Goal: Task Accomplishment & Management: Manage account settings

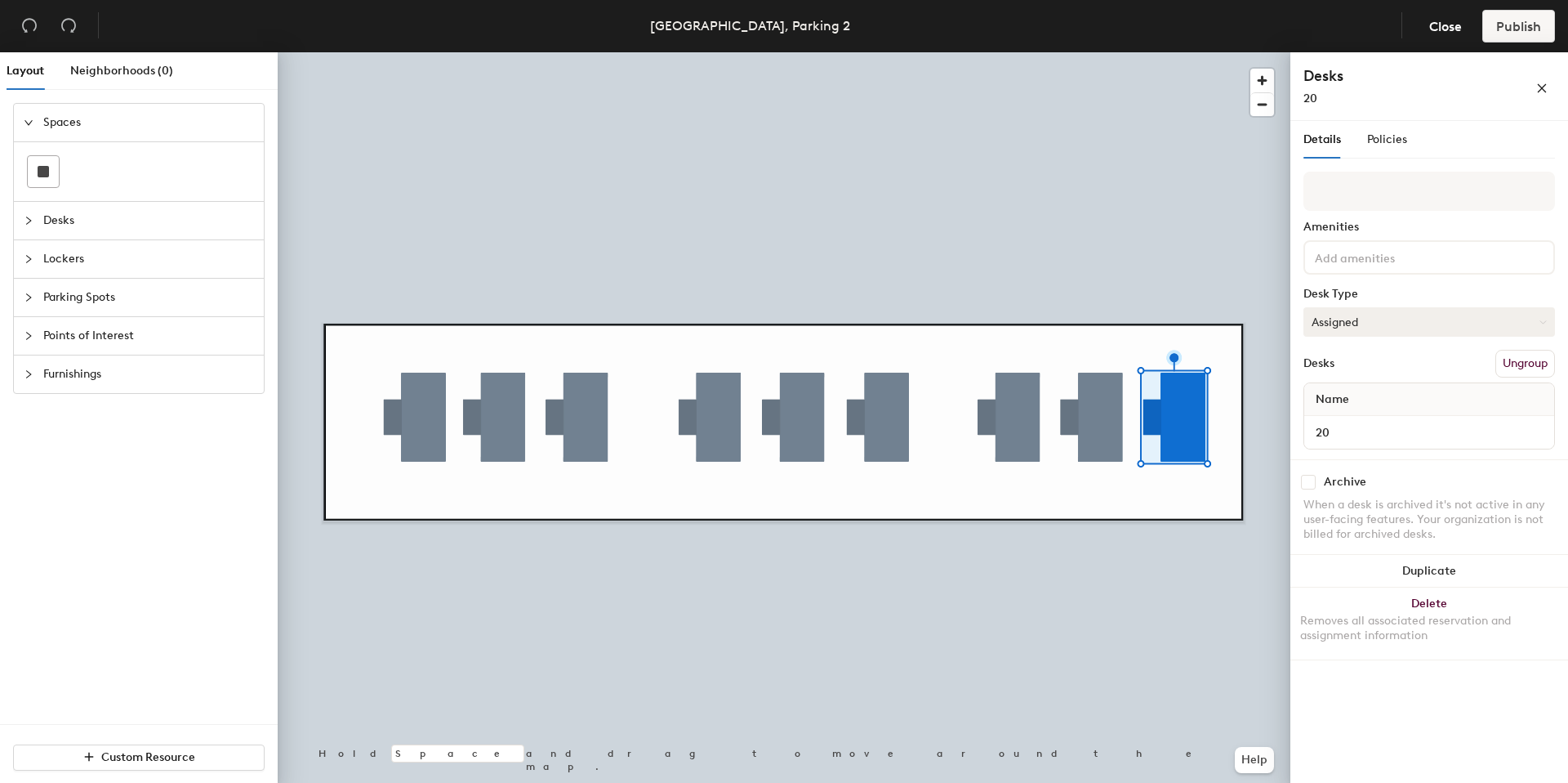
click at [1364, 314] on button "Assigned" at bounding box center [1430, 322] width 252 height 30
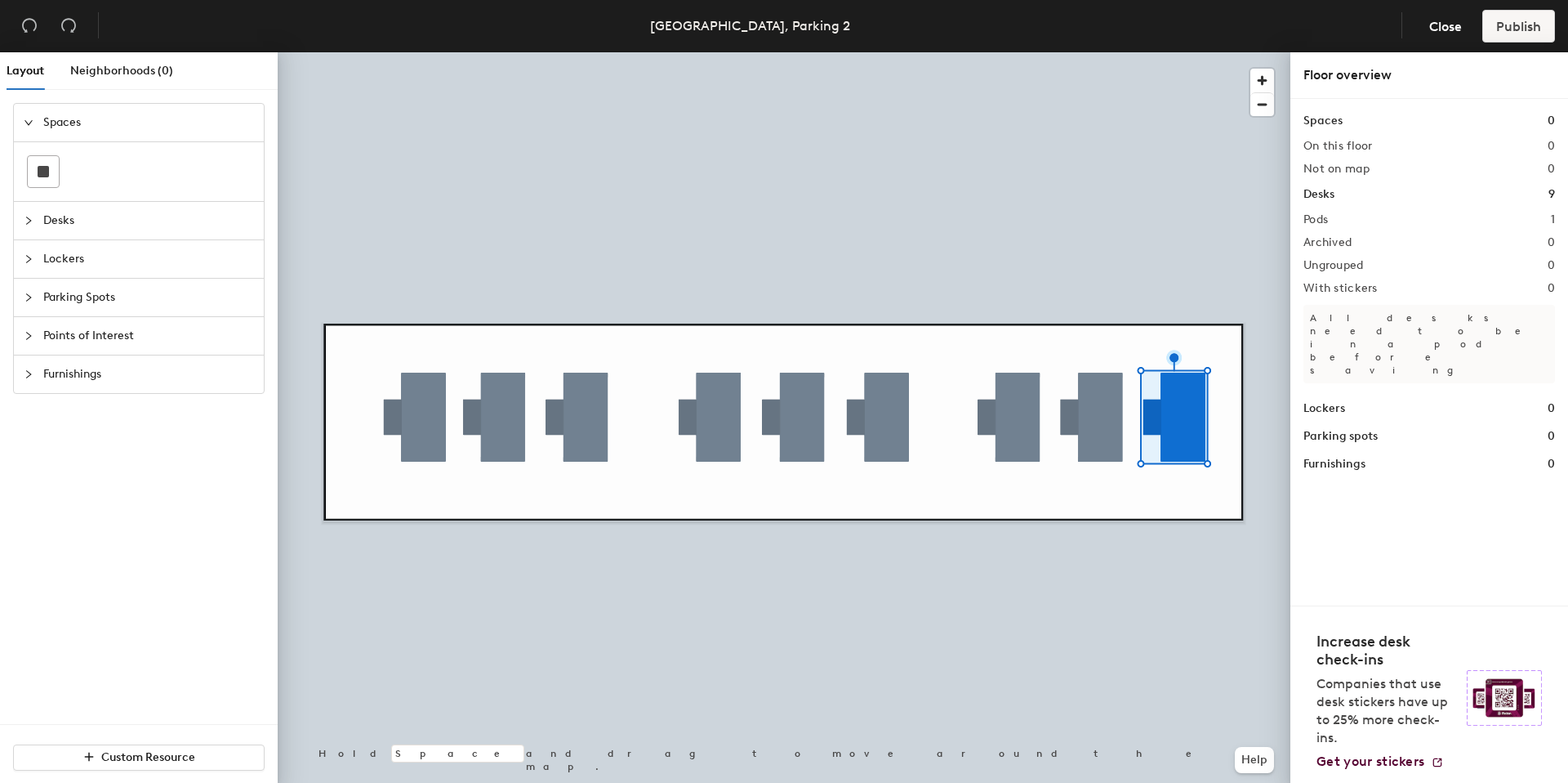
click at [1187, 52] on div at bounding box center [784, 52] width 1013 height 0
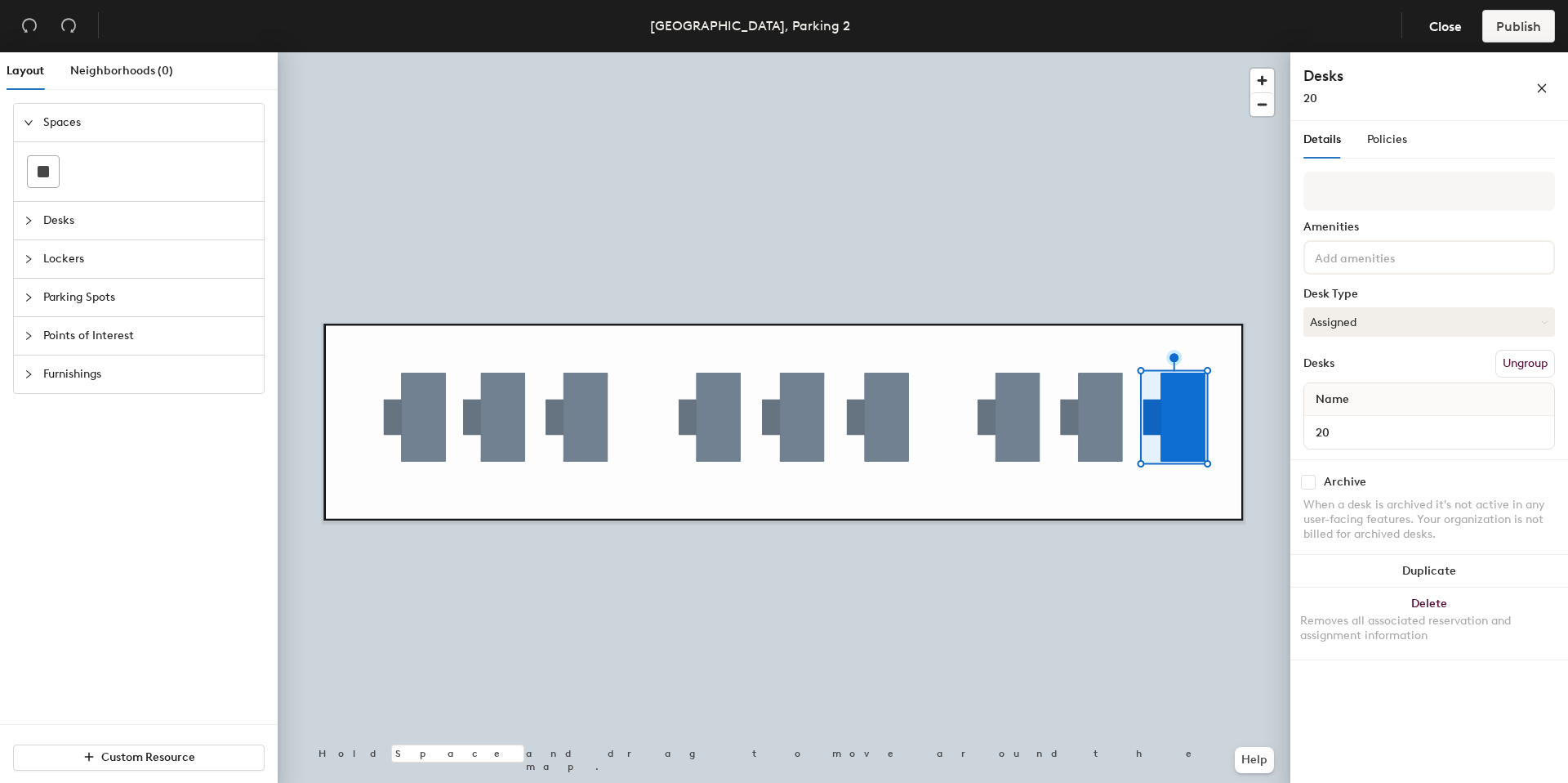
click at [1307, 479] on input "checkbox" at bounding box center [1308, 481] width 15 height 15
checkbox input "true"
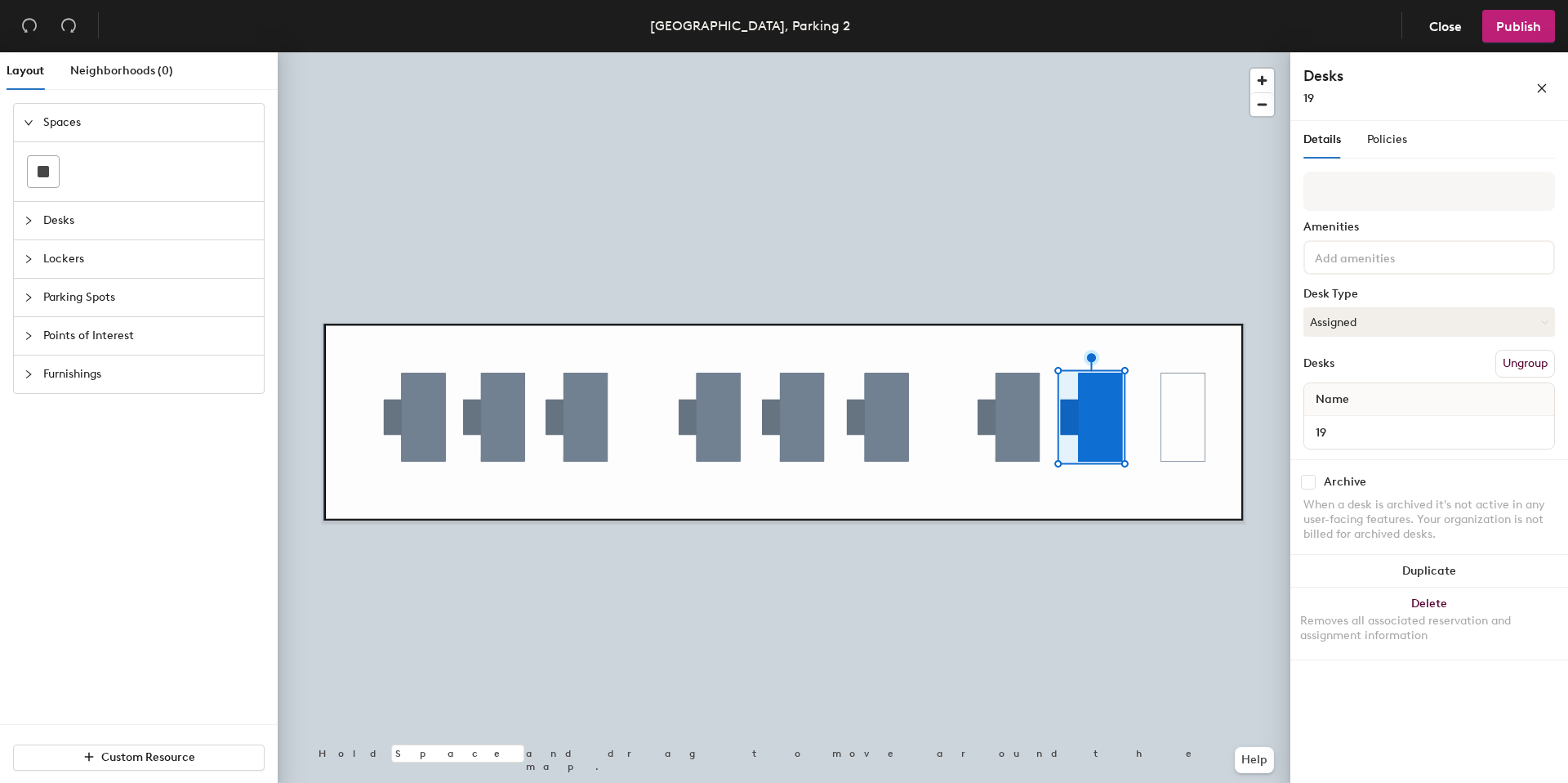
click at [1313, 484] on input "checkbox" at bounding box center [1308, 481] width 15 height 15
checkbox input "true"
click at [1307, 481] on input "checkbox" at bounding box center [1308, 481] width 15 height 15
checkbox input "true"
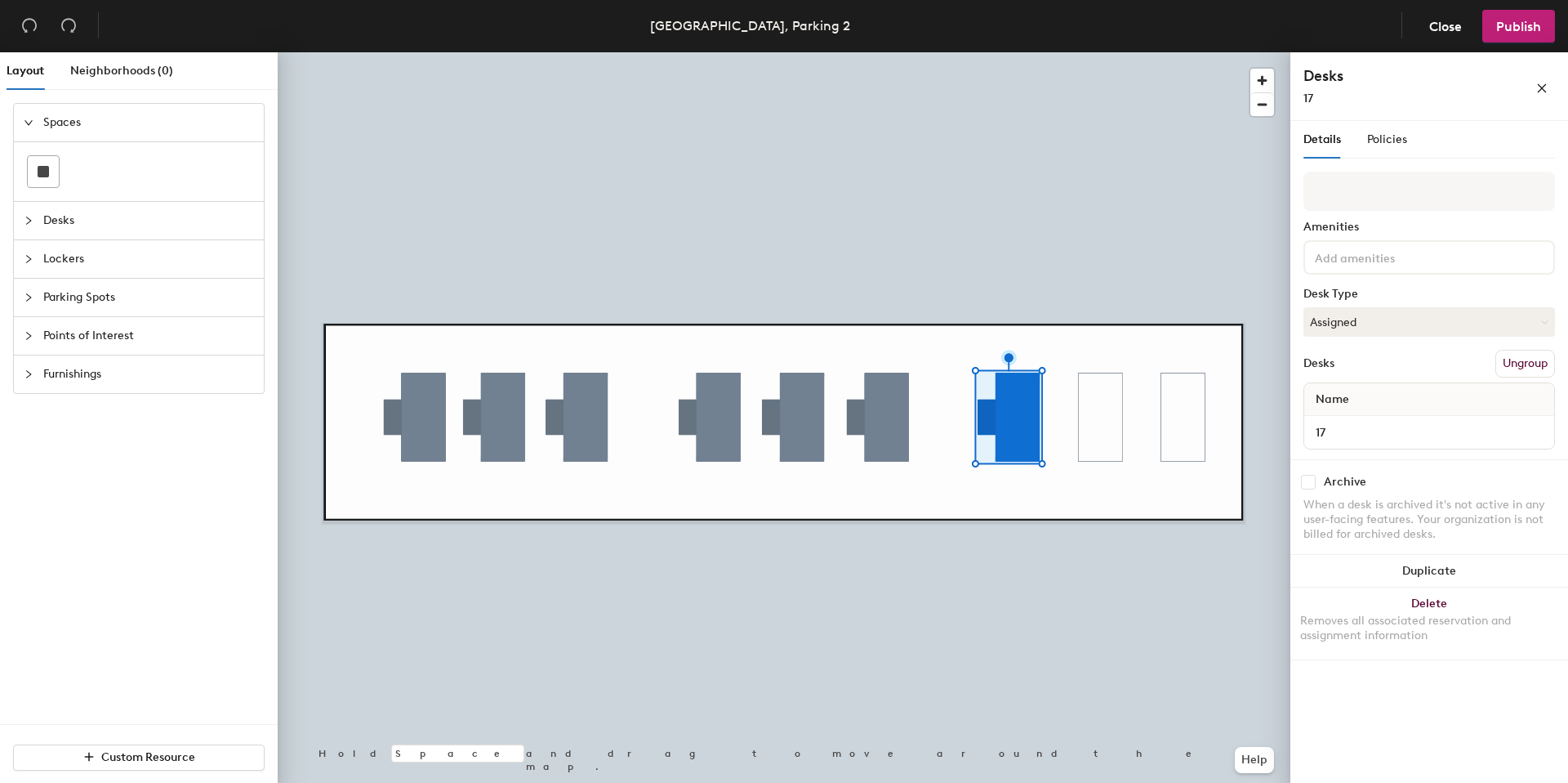
click at [1303, 477] on input "checkbox" at bounding box center [1308, 481] width 15 height 15
checkbox input "true"
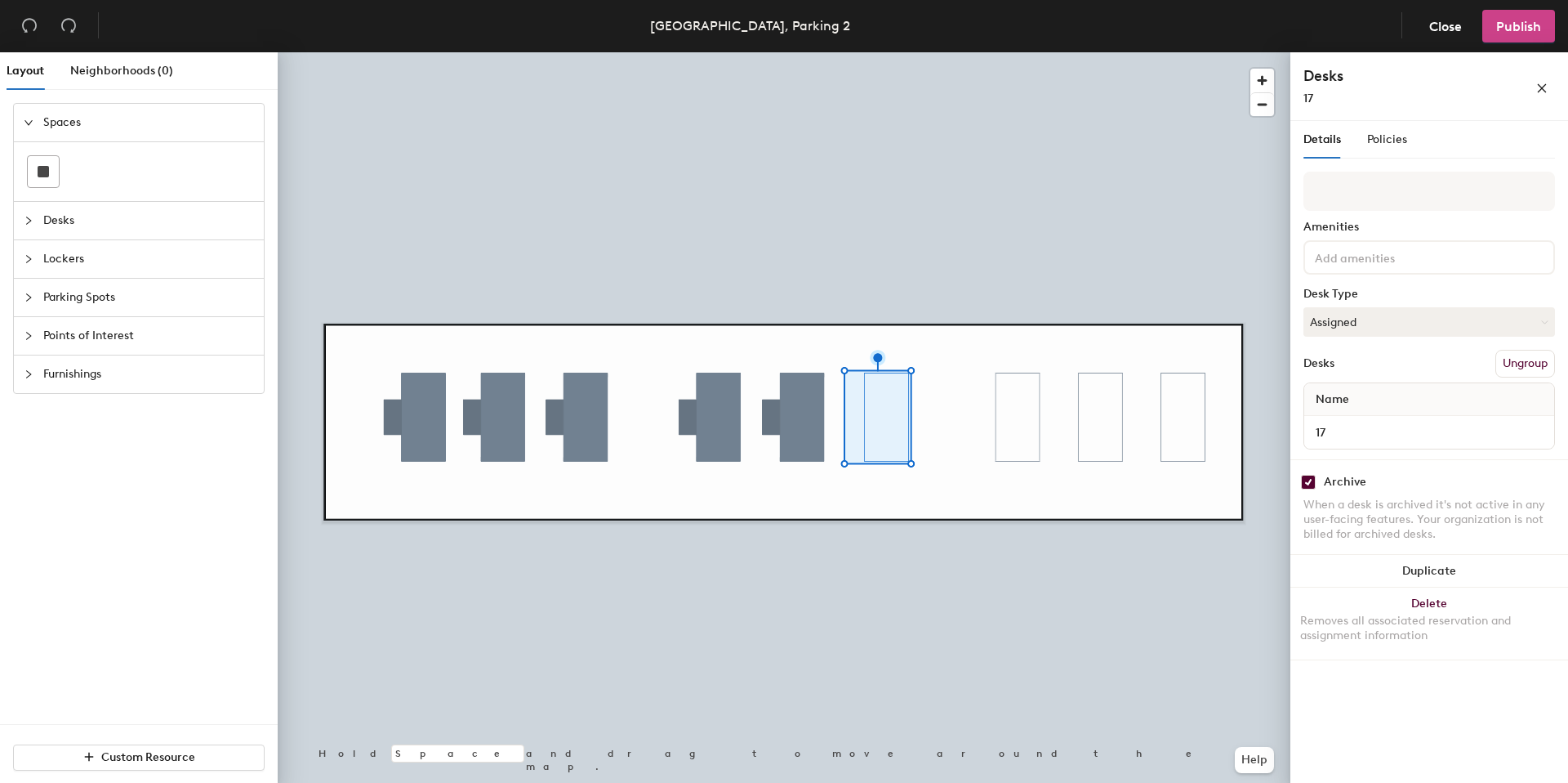
click at [1502, 28] on span "Publish" at bounding box center [1519, 27] width 45 height 16
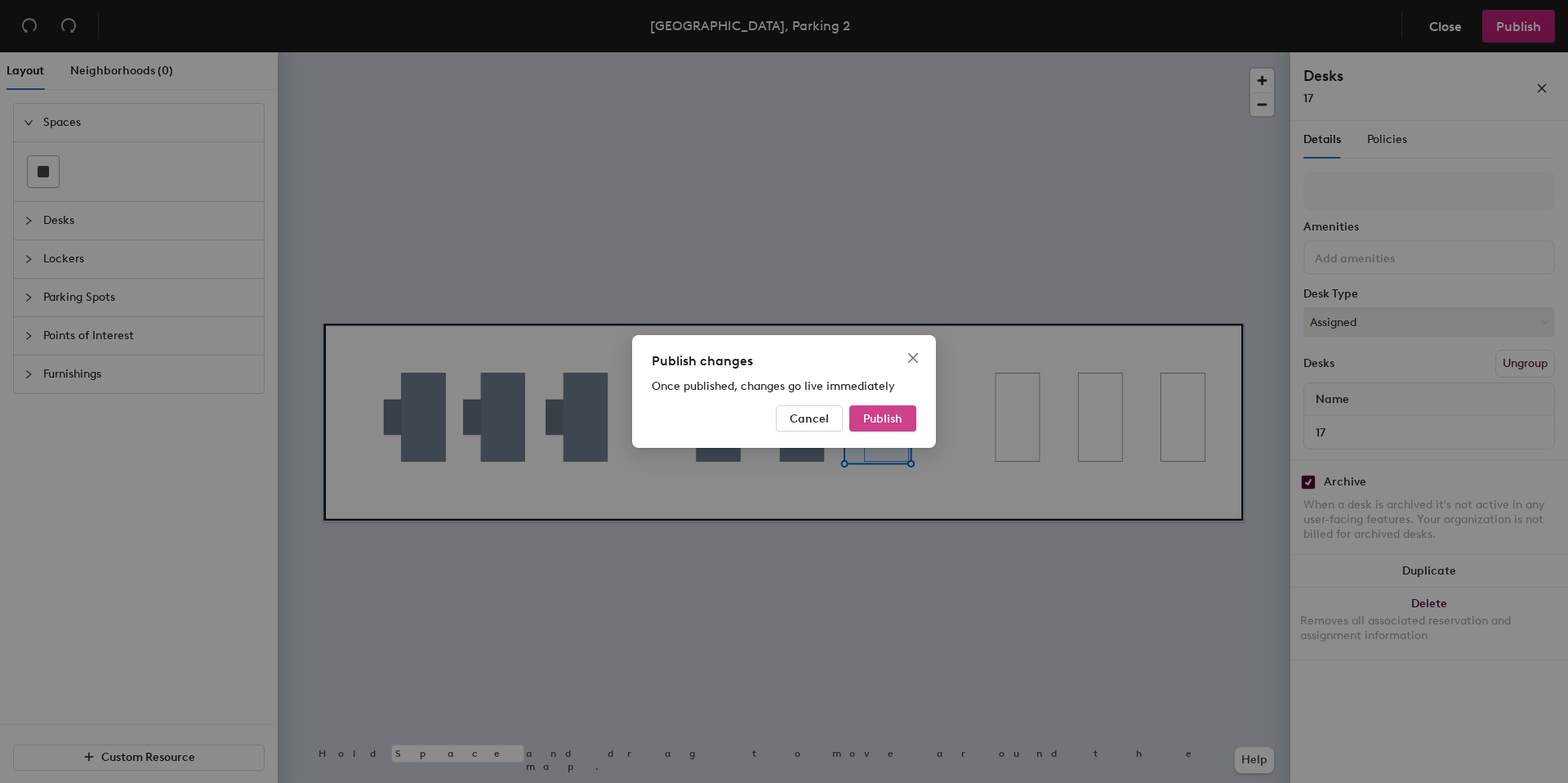
click at [863, 421] on span "Publish" at bounding box center [883, 419] width 39 height 14
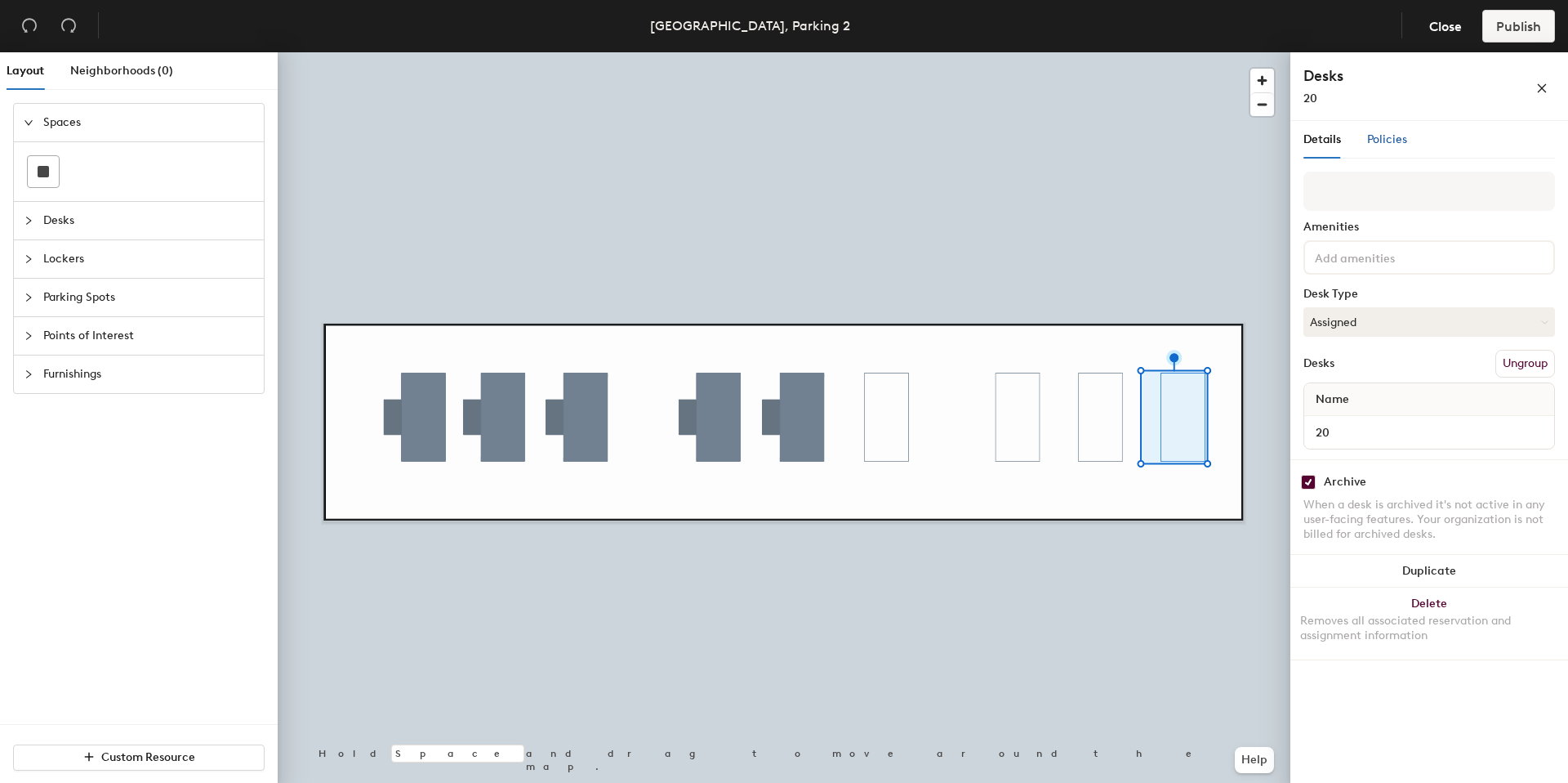
click at [1376, 139] on span "Policies" at bounding box center [1387, 139] width 40 height 14
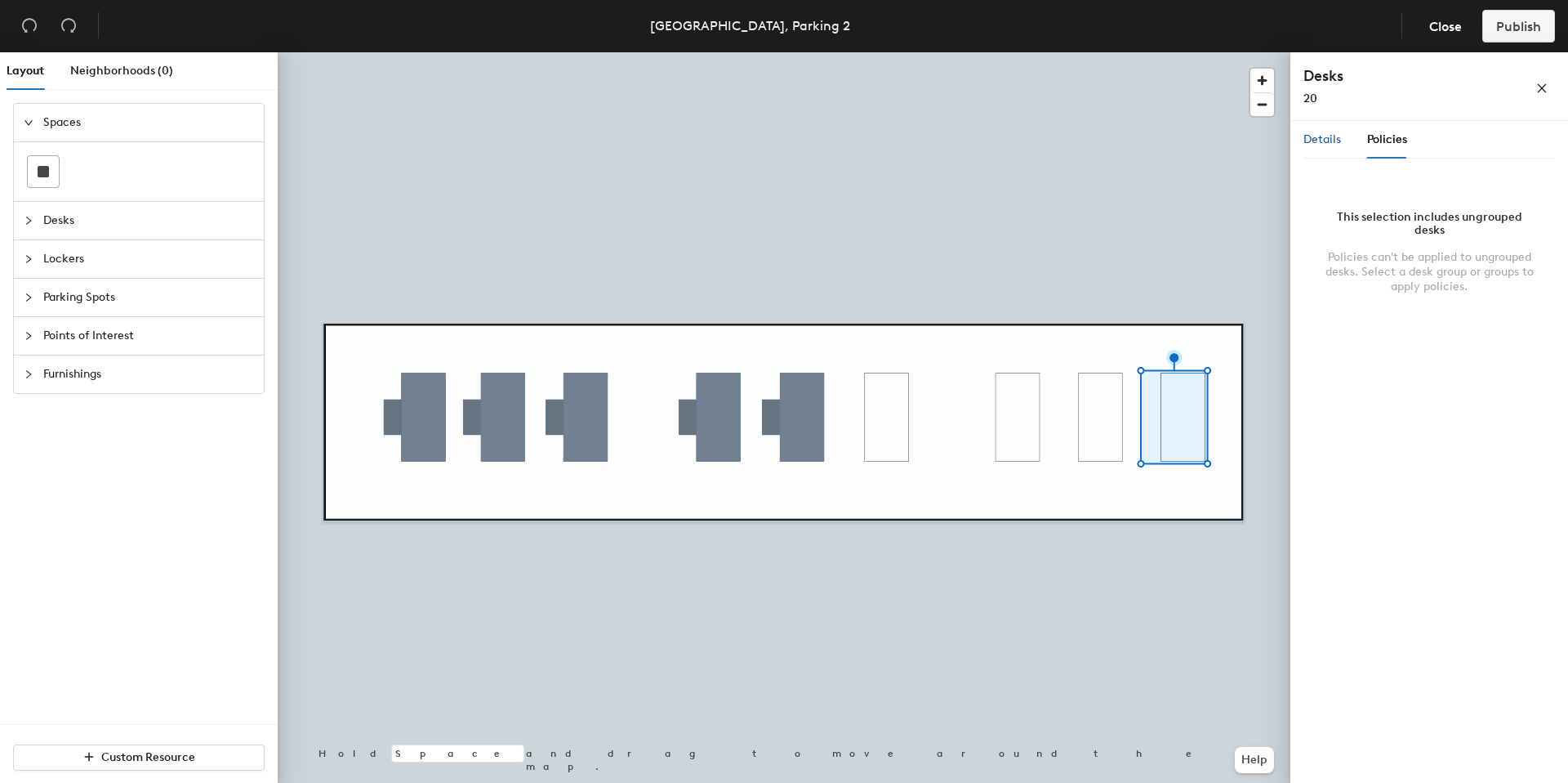
click at [1335, 141] on span "Details" at bounding box center [1322, 139] width 37 height 14
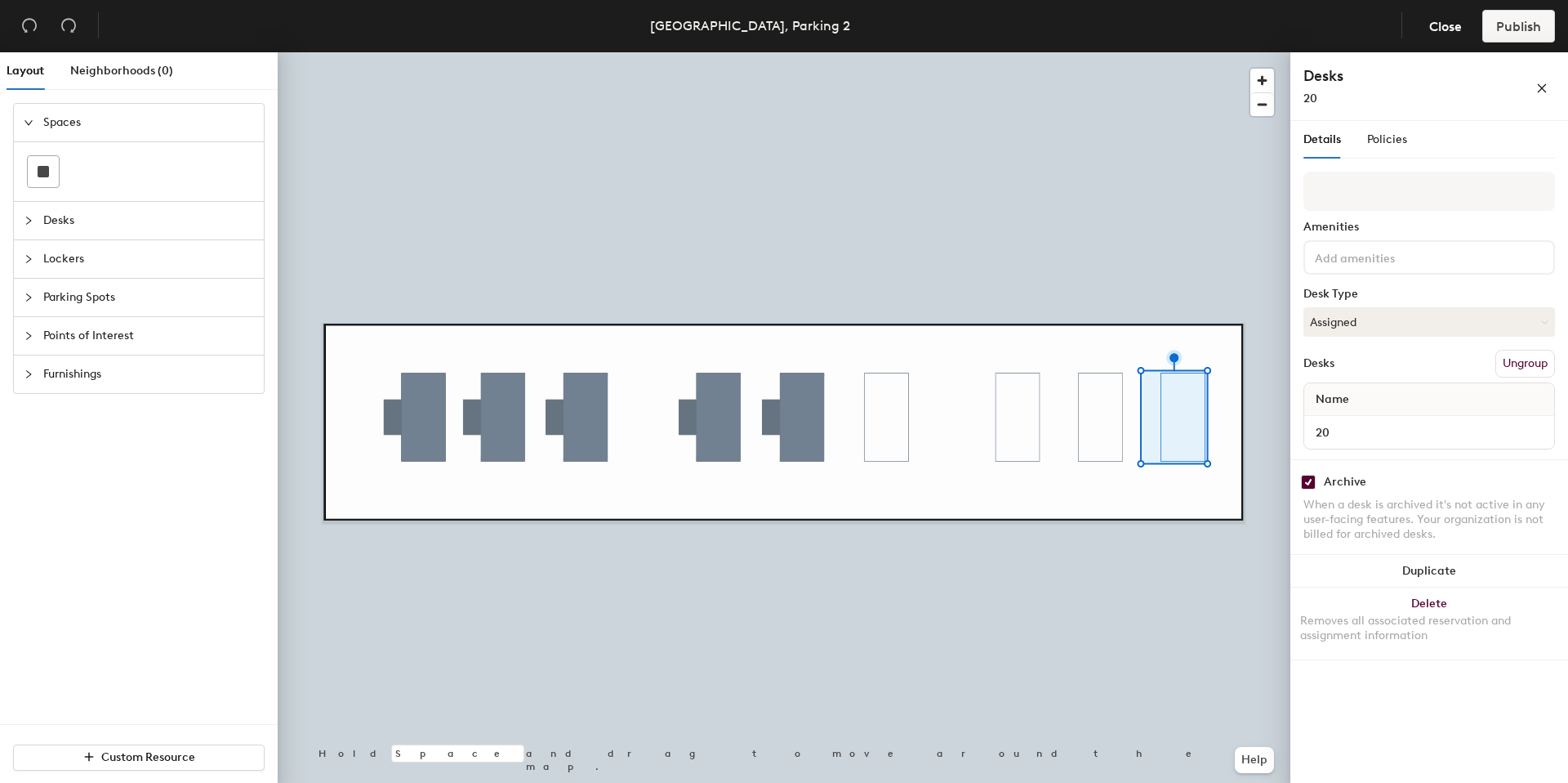
click at [1315, 485] on input "checkbox" at bounding box center [1308, 481] width 15 height 15
checkbox input "false"
click at [1523, 25] on span "Publish" at bounding box center [1519, 27] width 45 height 16
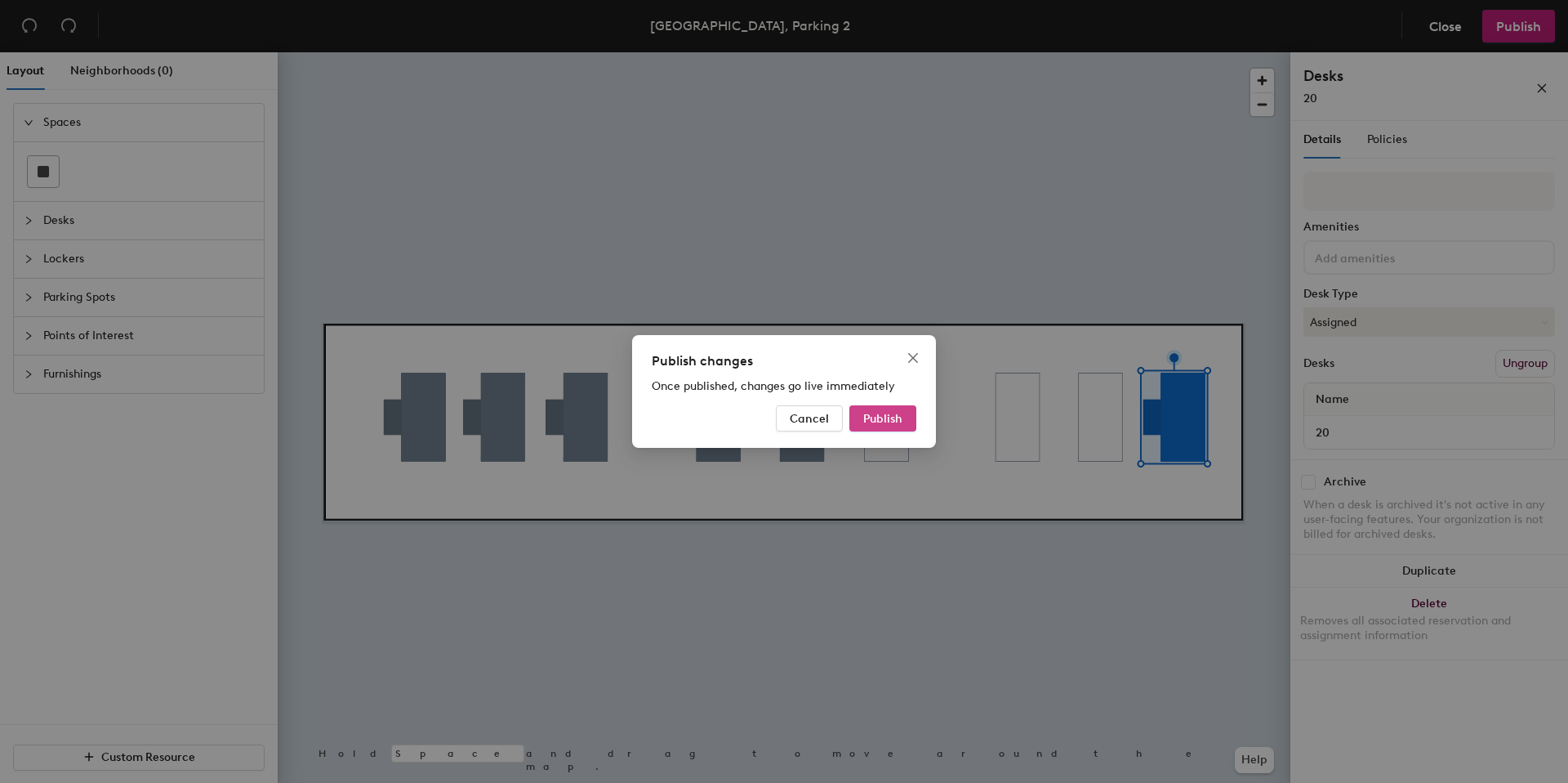
click at [899, 421] on span "Publish" at bounding box center [883, 419] width 39 height 14
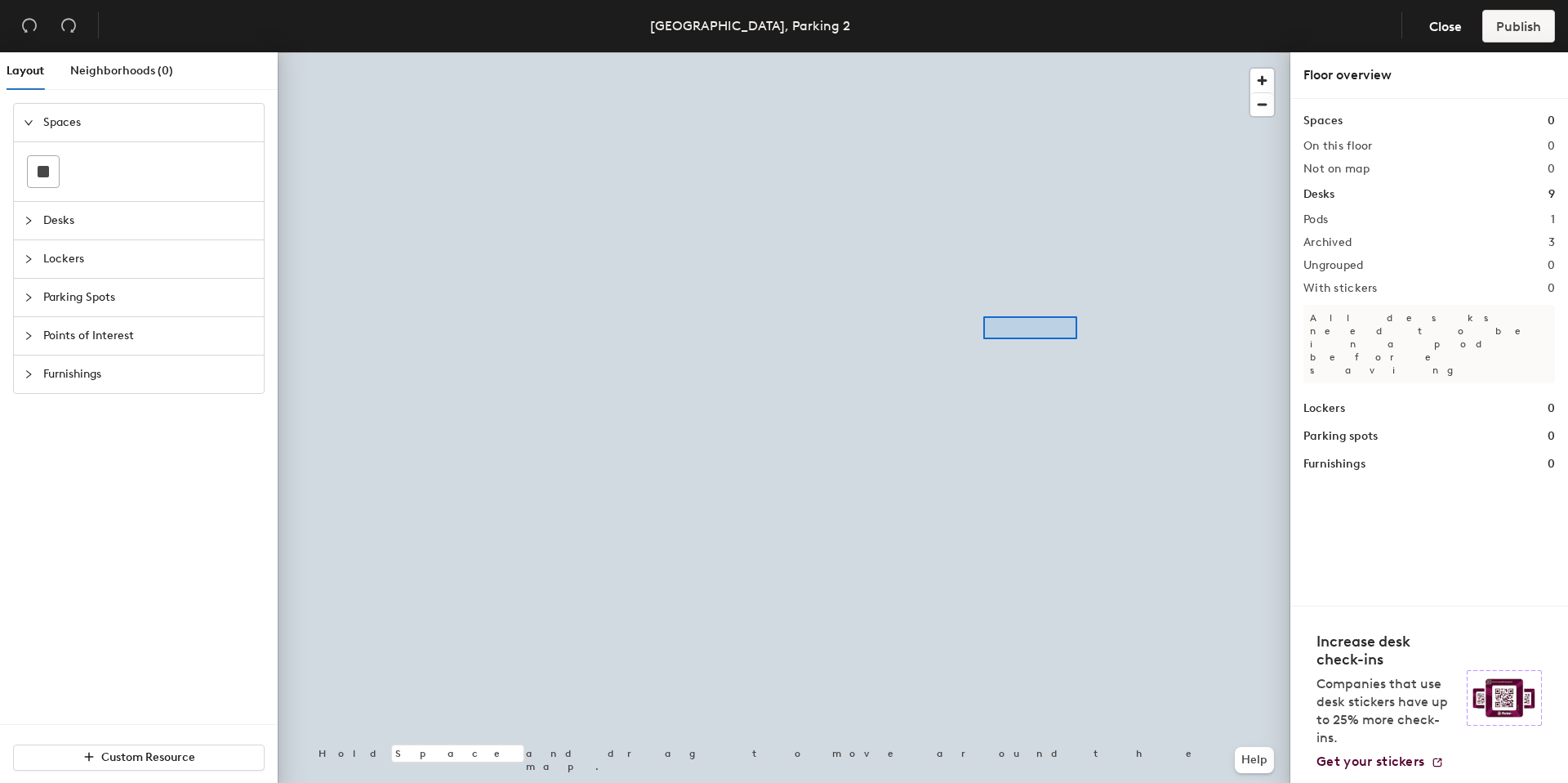
click at [983, 52] on div at bounding box center [784, 52] width 1013 height 0
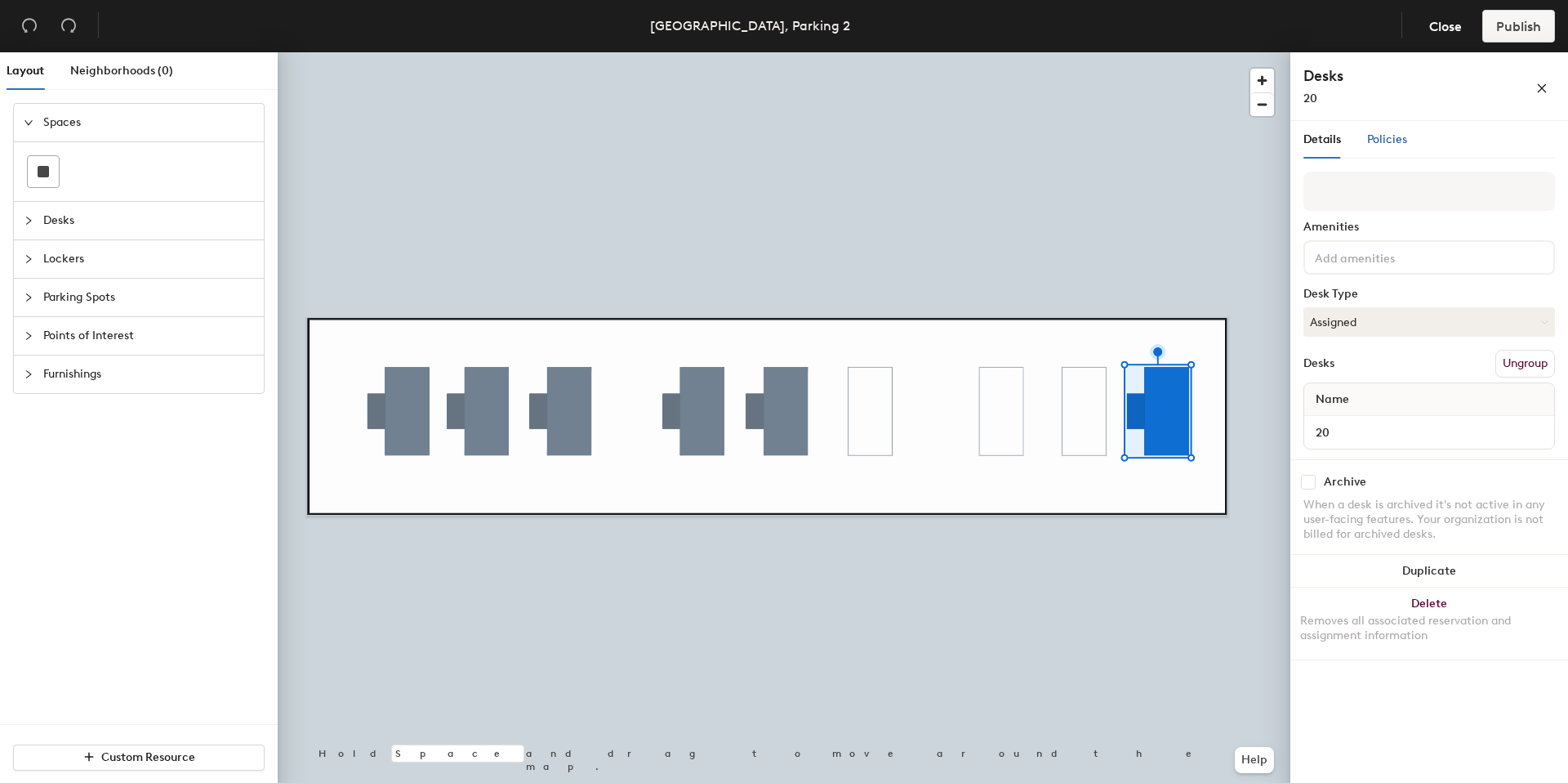
click at [1399, 144] on span "Policies" at bounding box center [1387, 139] width 40 height 14
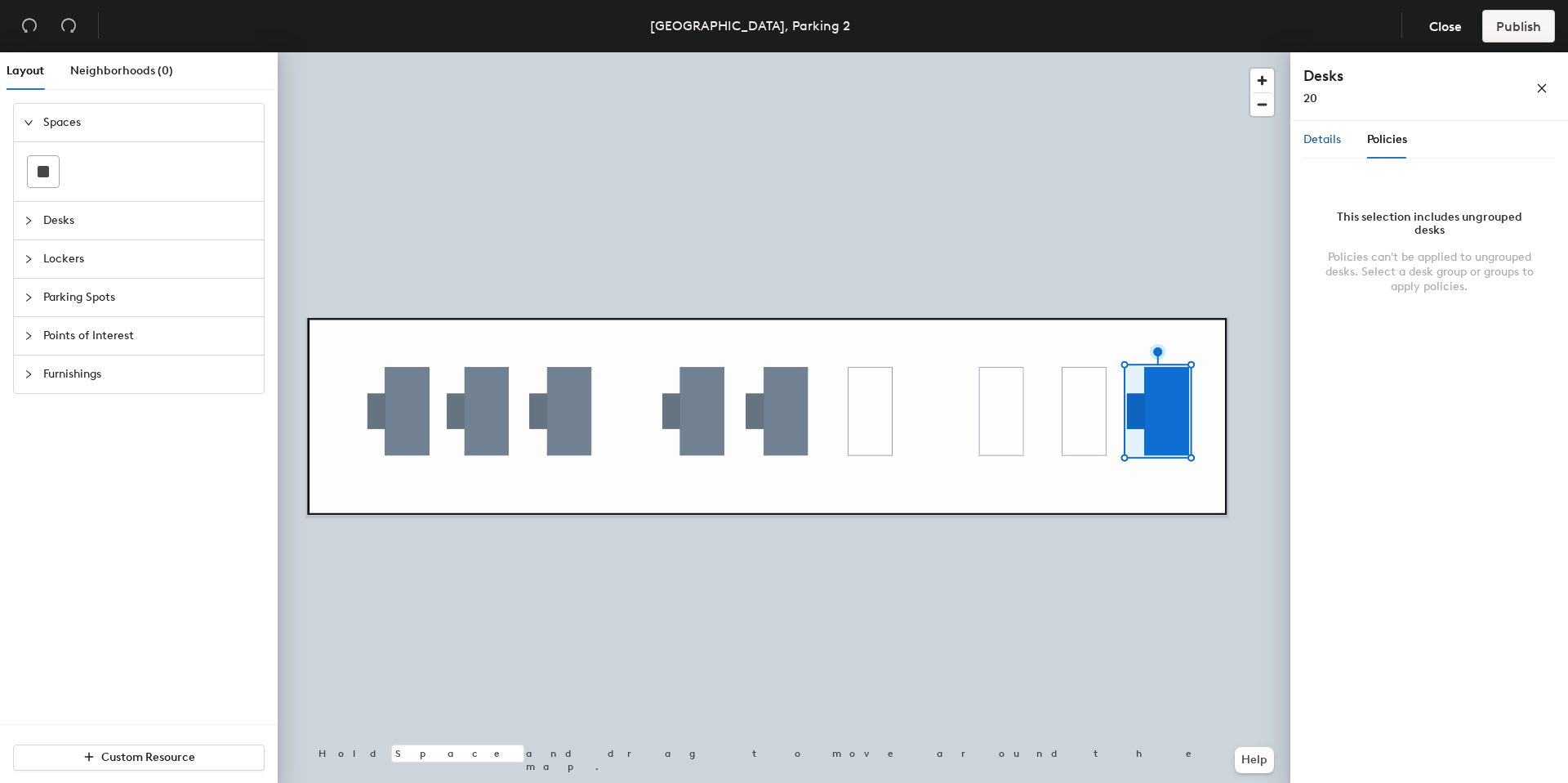
click at [1311, 140] on span "Details" at bounding box center [1322, 139] width 37 height 14
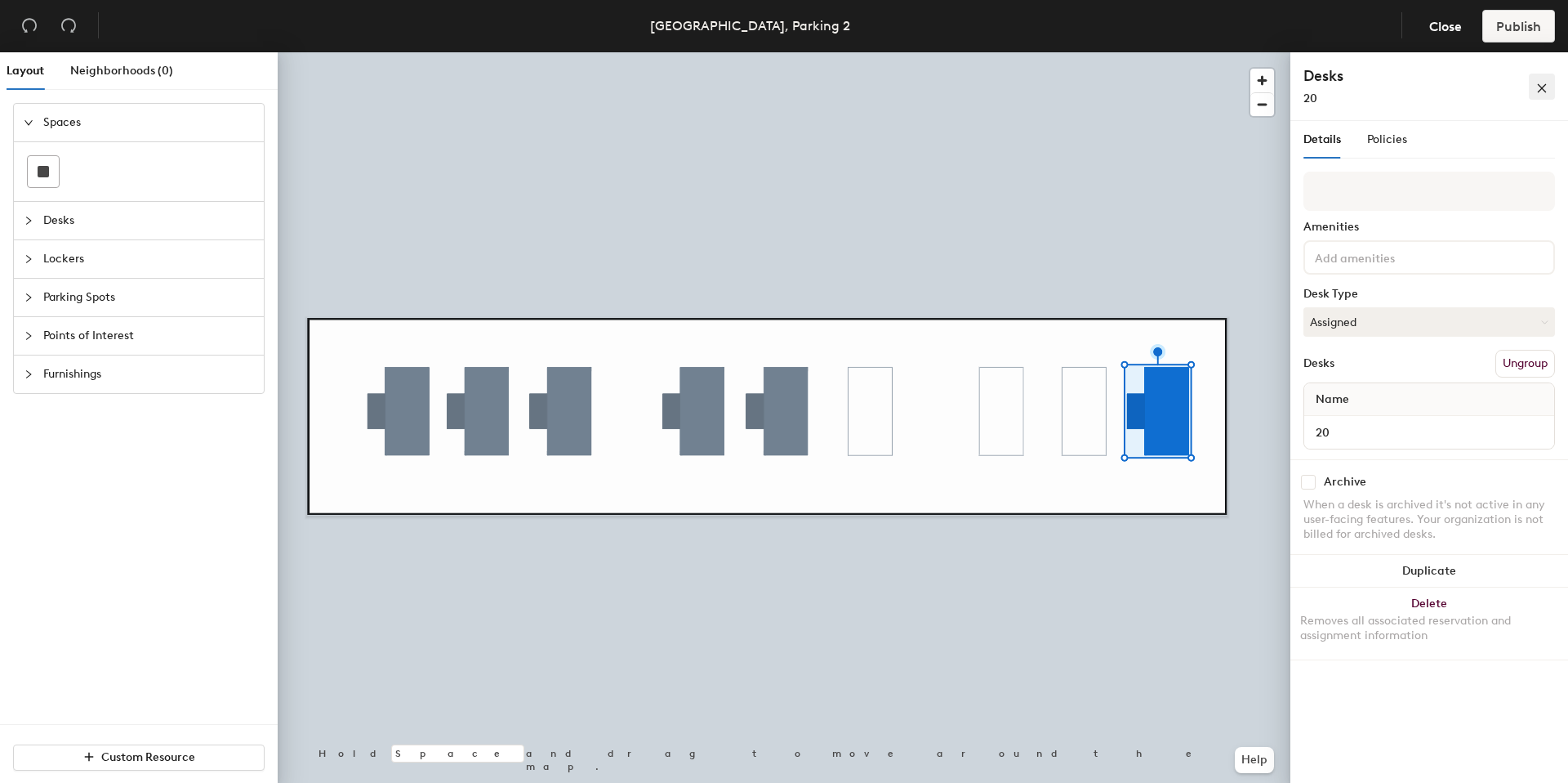
click at [1551, 83] on button "button" at bounding box center [1542, 87] width 26 height 26
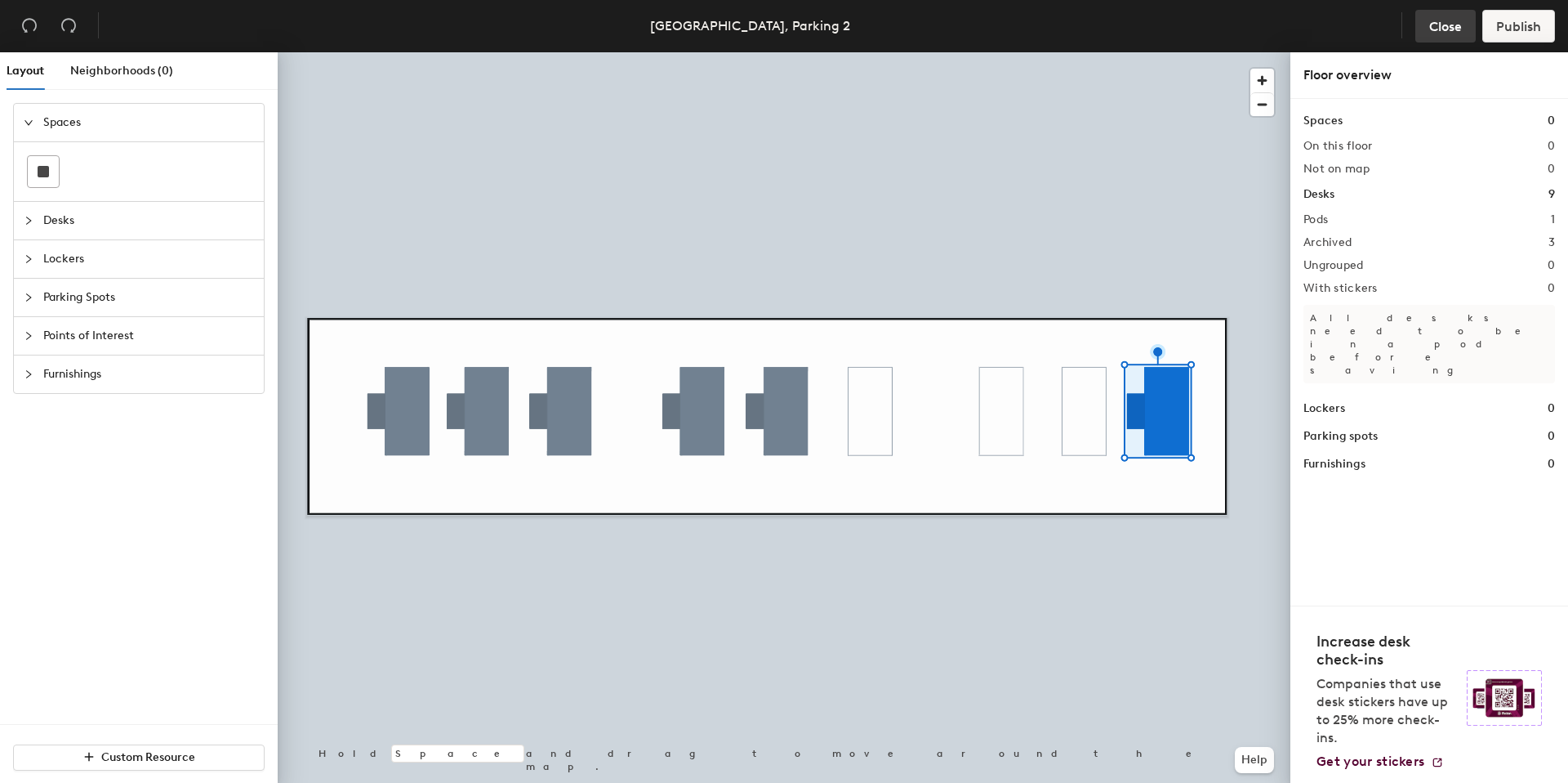
click at [1458, 28] on span "Close" at bounding box center [1446, 27] width 33 height 16
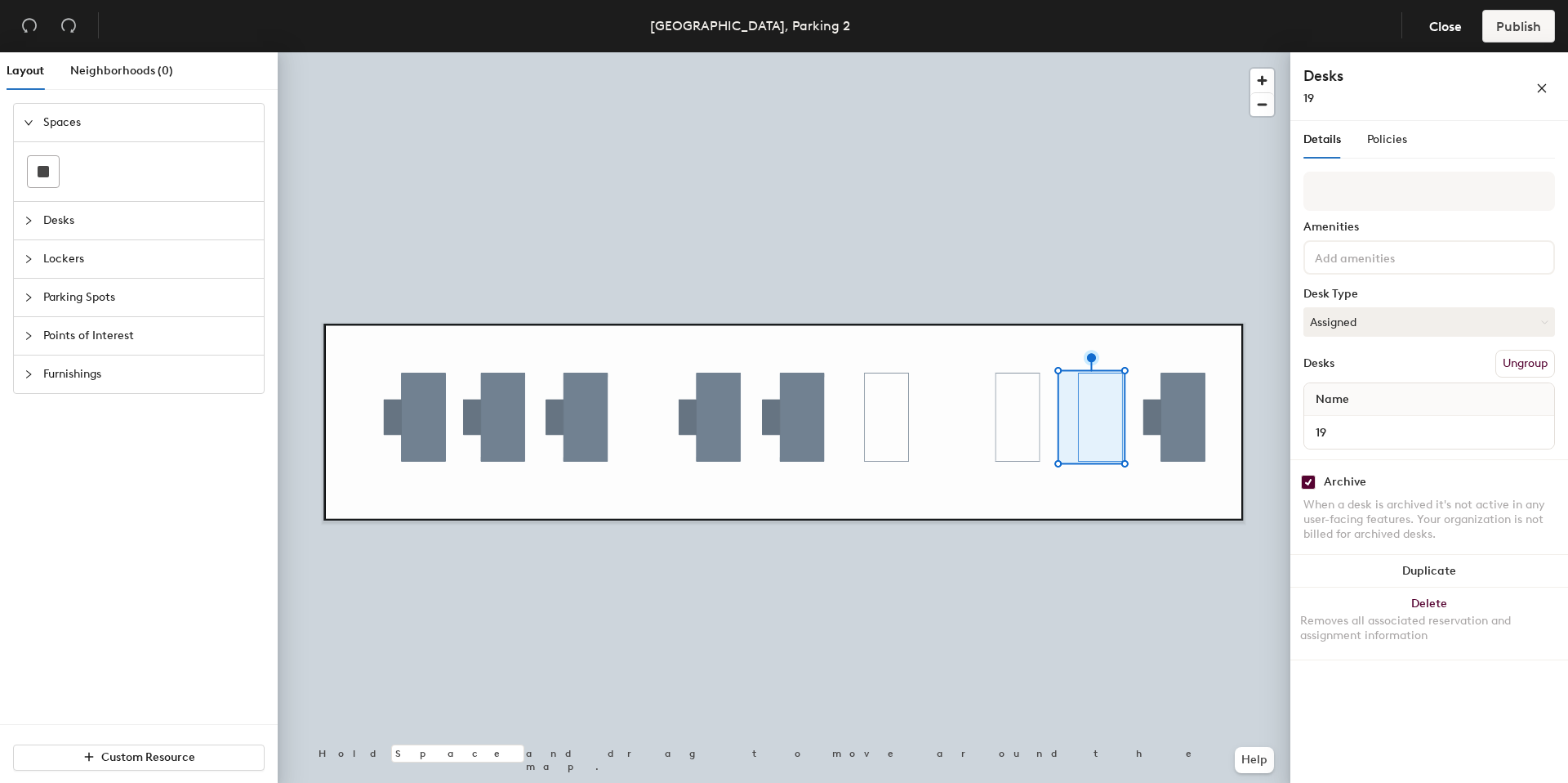
click at [1307, 480] on input "checkbox" at bounding box center [1308, 481] width 15 height 15
checkbox input "false"
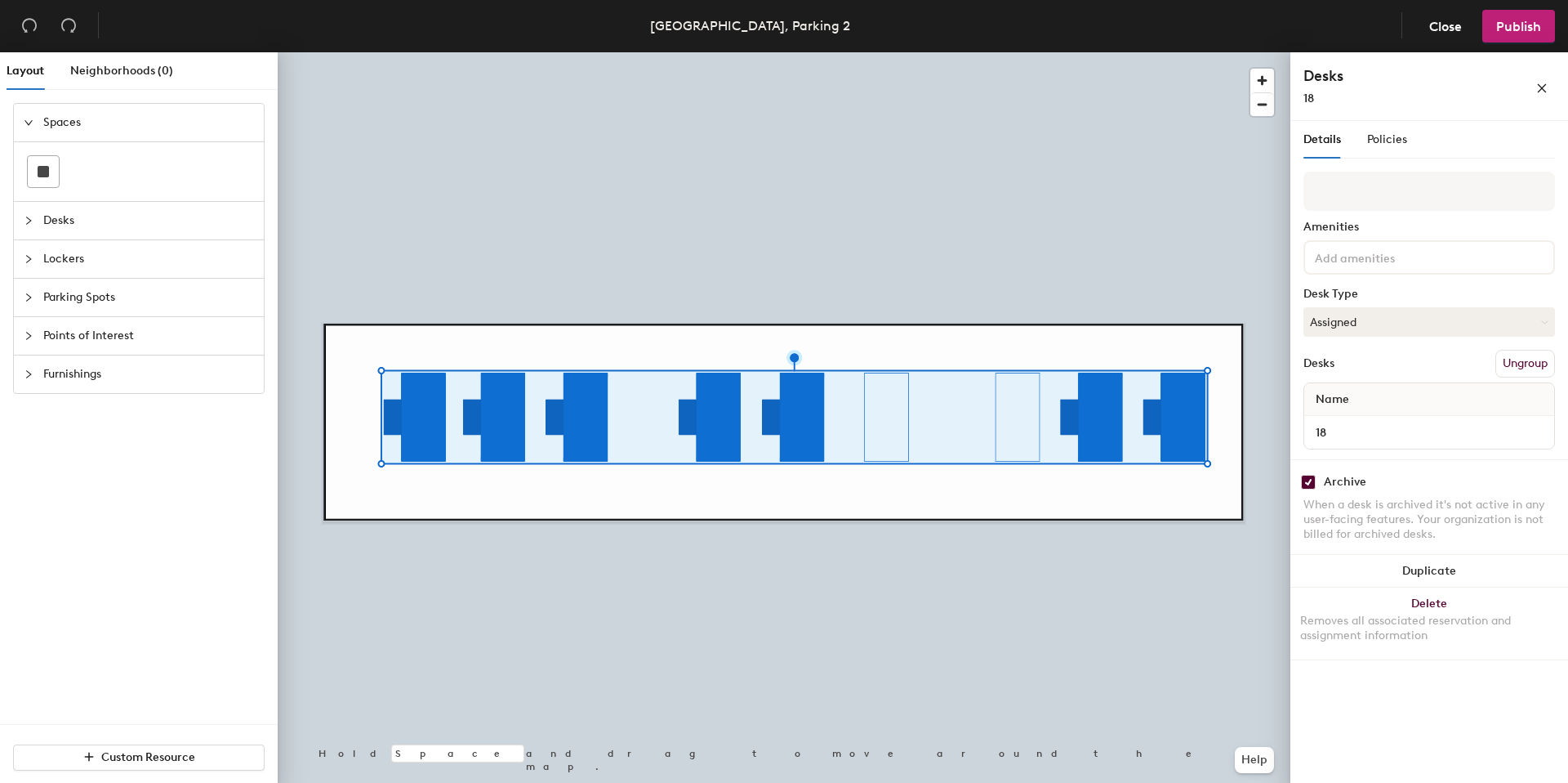
click at [1312, 483] on input "checkbox" at bounding box center [1308, 481] width 15 height 15
checkbox input "false"
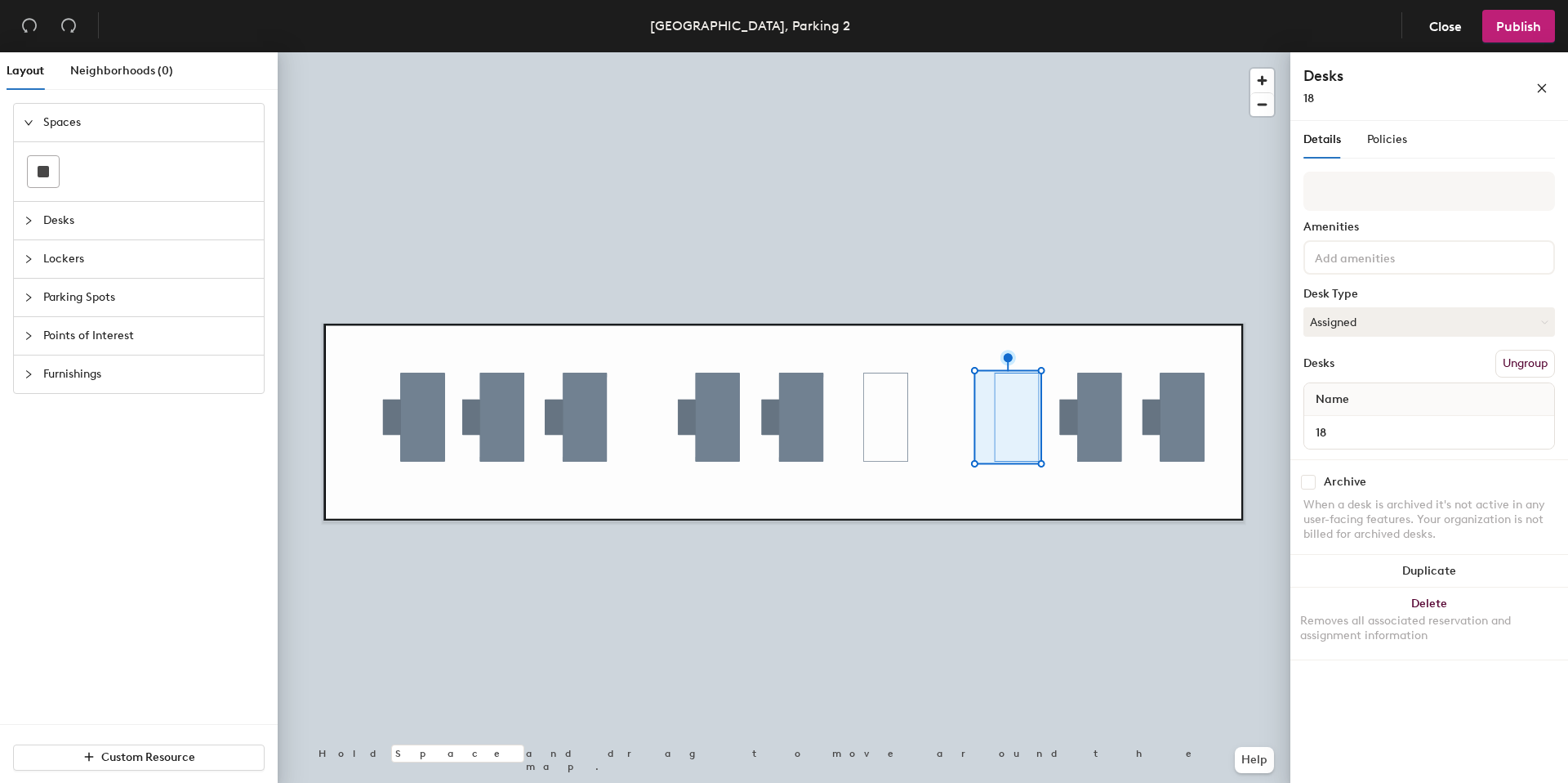
click at [875, 52] on div at bounding box center [784, 52] width 1013 height 0
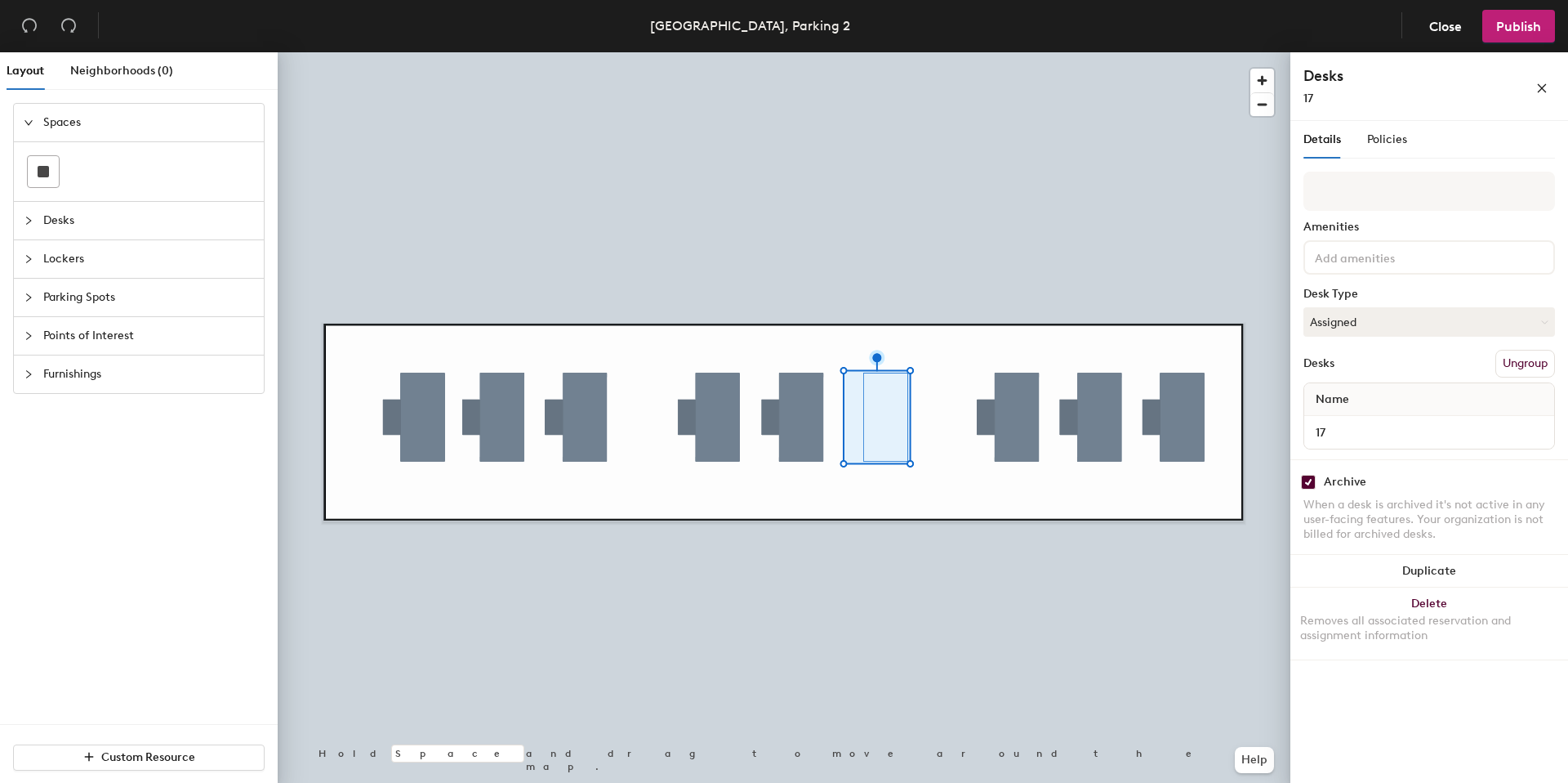
click at [1313, 486] on input "checkbox" at bounding box center [1308, 481] width 15 height 15
checkbox input "false"
click at [1107, 52] on div at bounding box center [784, 52] width 1013 height 0
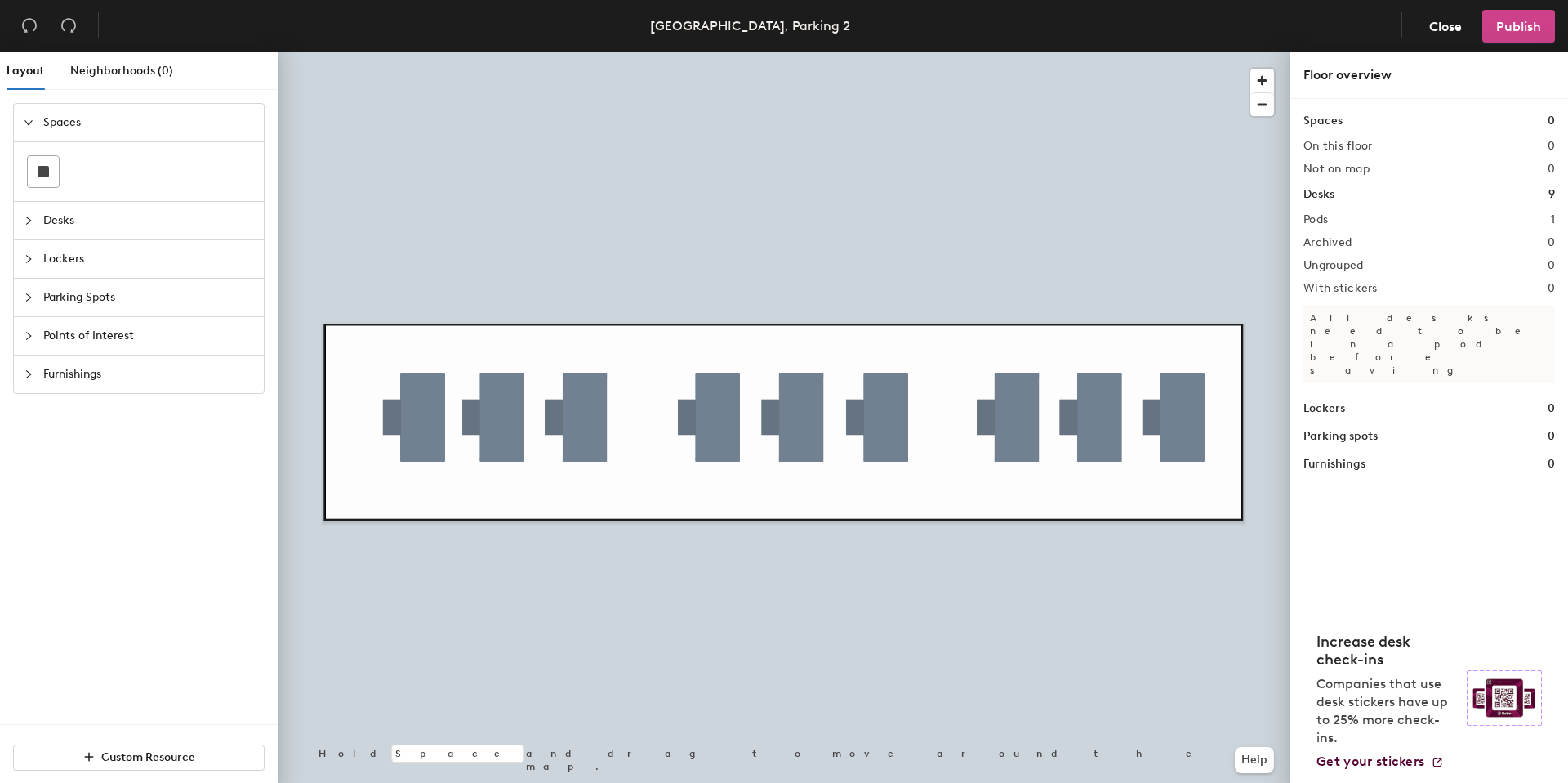
click at [1521, 26] on span "Publish" at bounding box center [1519, 27] width 45 height 16
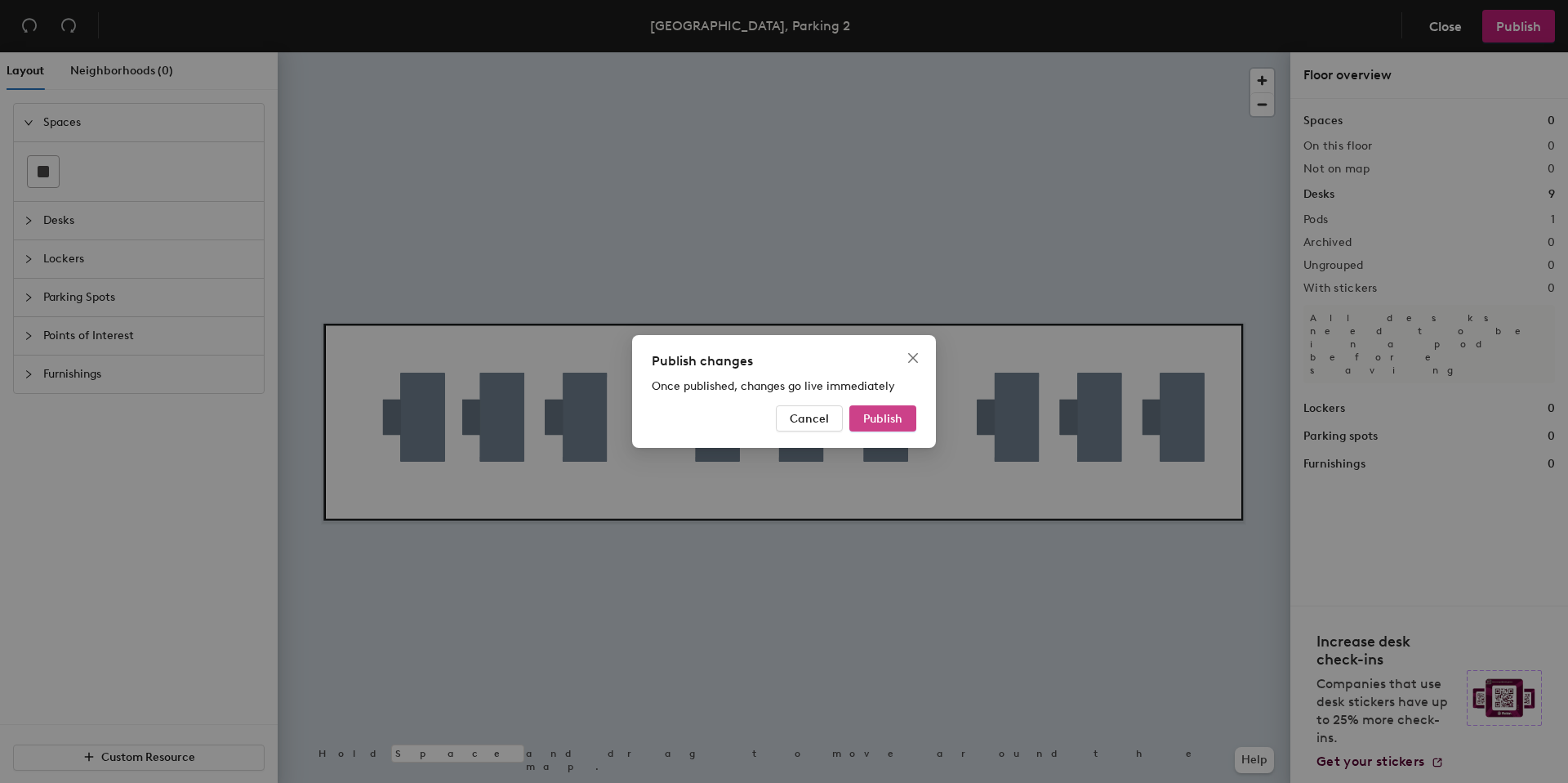
click at [887, 431] on button "Publish" at bounding box center [883, 418] width 67 height 26
